Goal: Use online tool/utility: Use online tool/utility

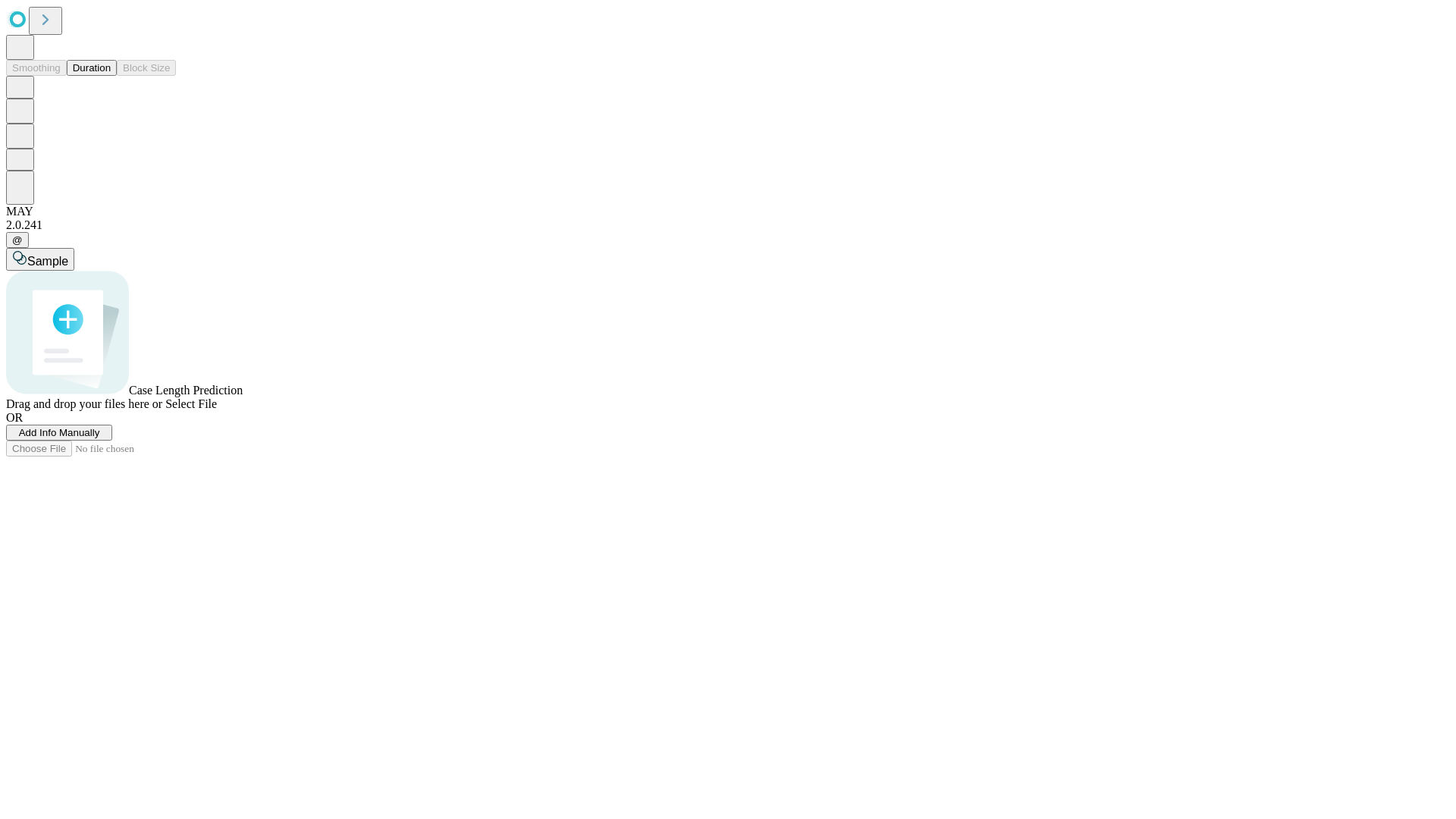
click at [100, 438] on span "Add Info Manually" at bounding box center [59, 432] width 81 height 12
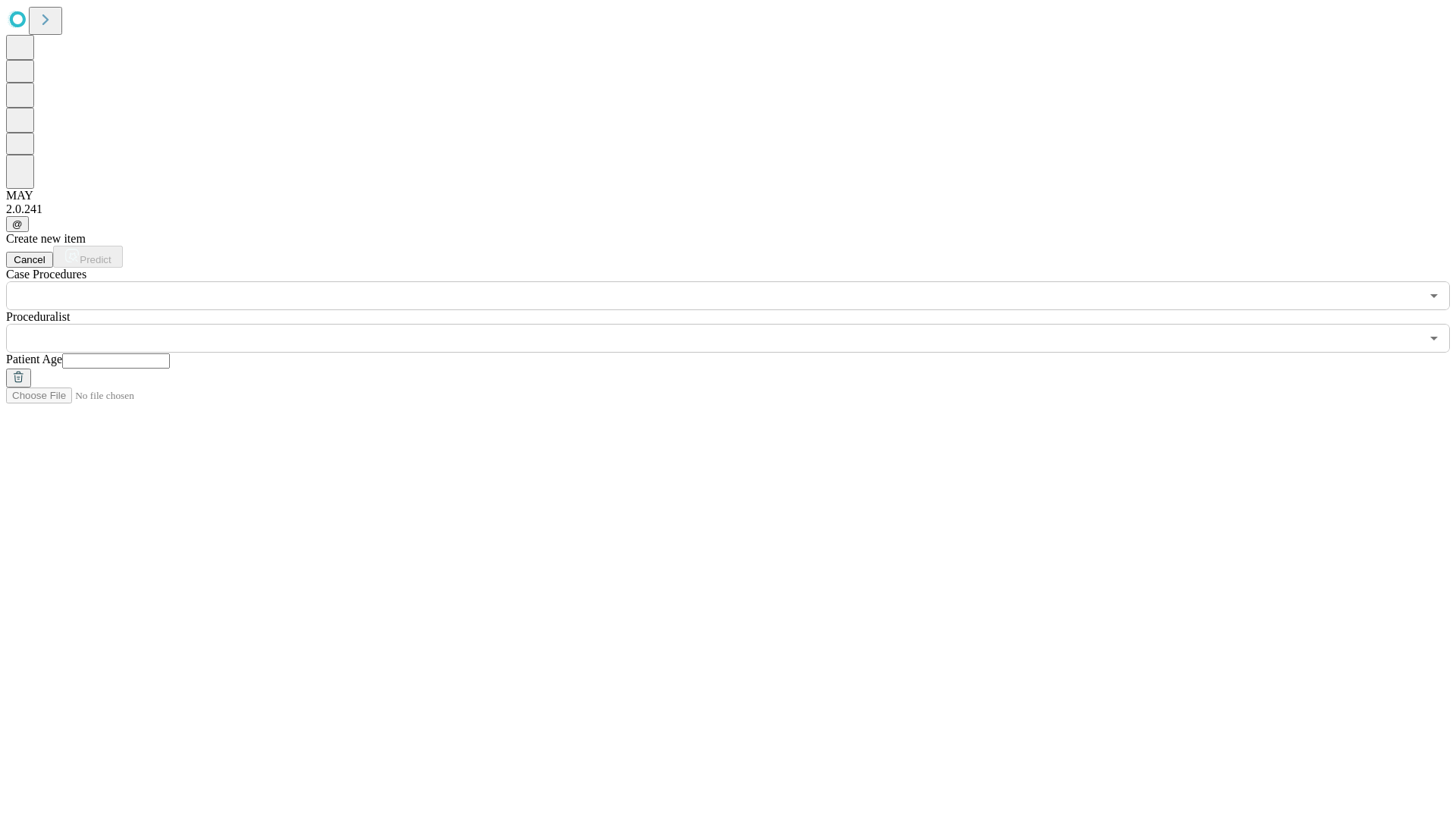
click at [170, 354] on input "text" at bounding box center [116, 361] width 108 height 16
type input "**"
click at [738, 324] on input "text" at bounding box center [714, 338] width 1415 height 29
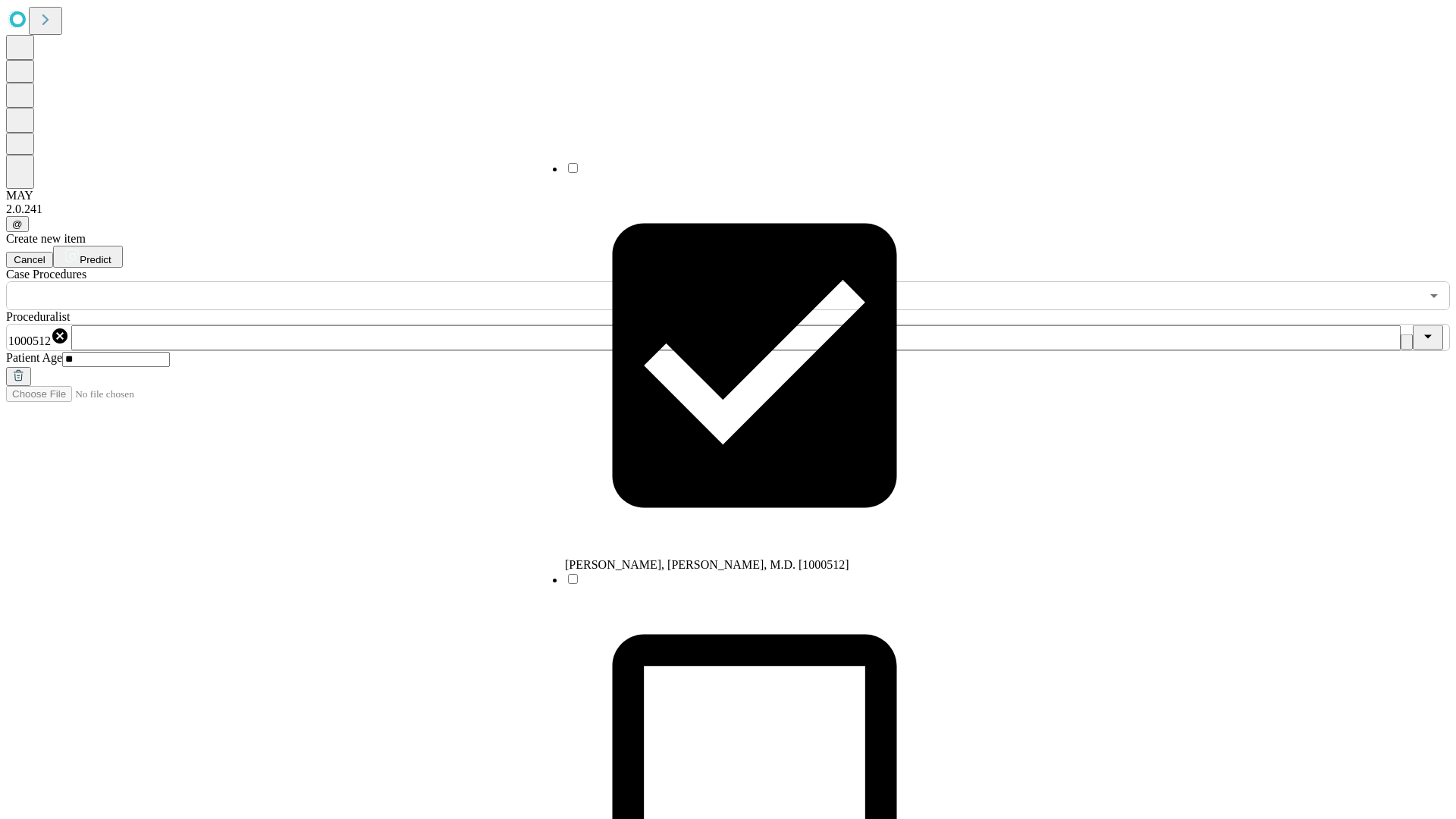
click at [319, 281] on input "text" at bounding box center [714, 295] width 1415 height 29
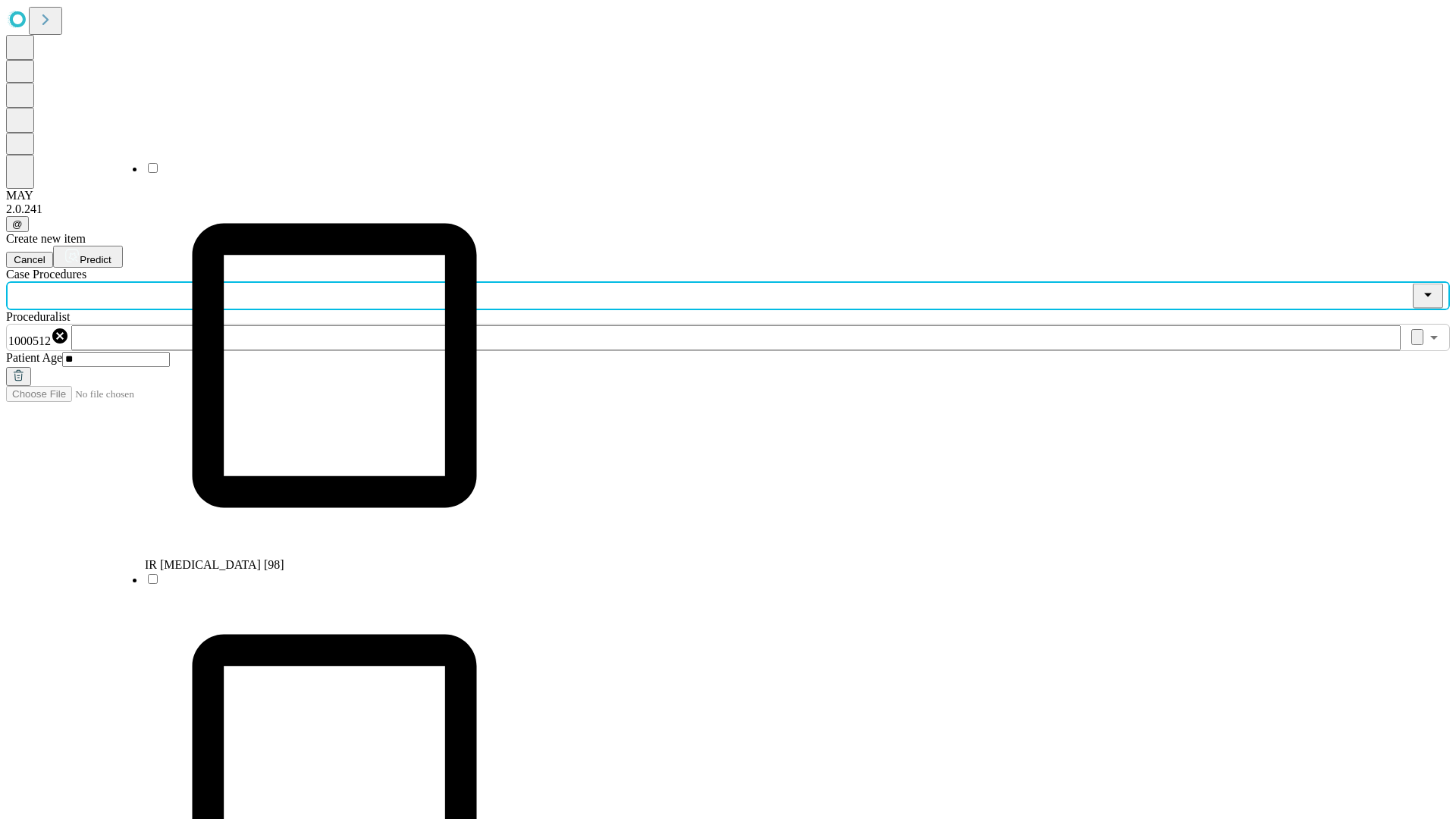
click at [319, 173] on li "IR [MEDICAL_DATA] [98]" at bounding box center [334, 366] width 379 height 411
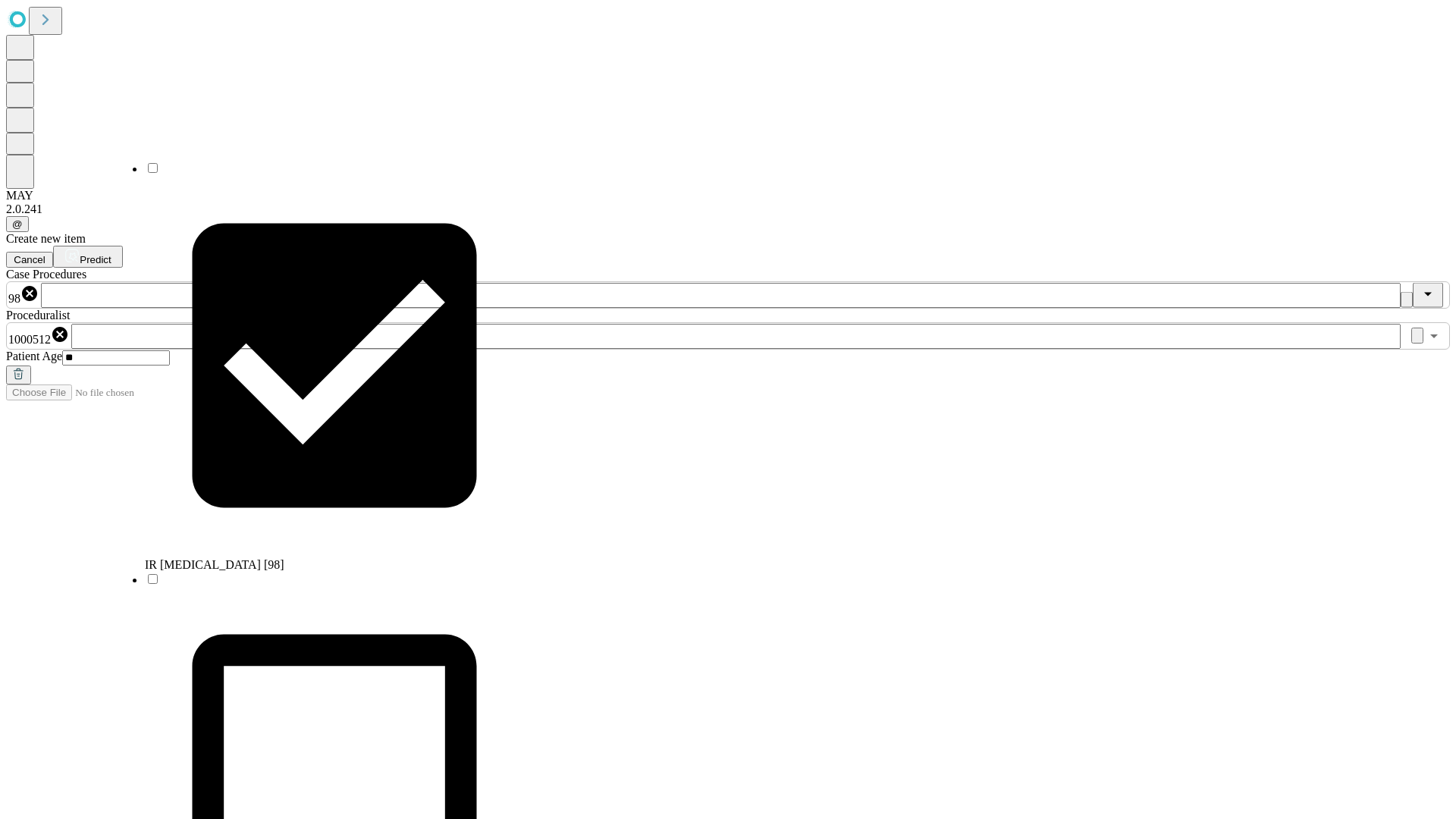
click at [110, 254] on span "Predict" at bounding box center [95, 260] width 31 height 12
